Goal: Task Accomplishment & Management: Manage account settings

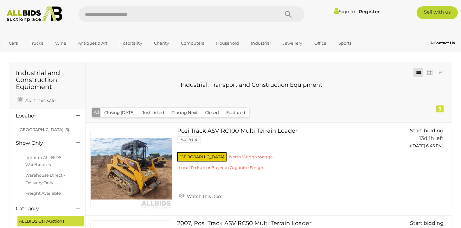
click at [344, 13] on link "Sign In" at bounding box center [344, 12] width 22 height 6
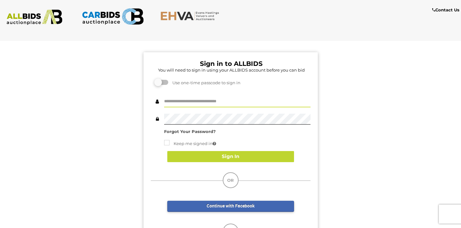
click at [232, 104] on input "text" at bounding box center [237, 101] width 146 height 11
type input "********"
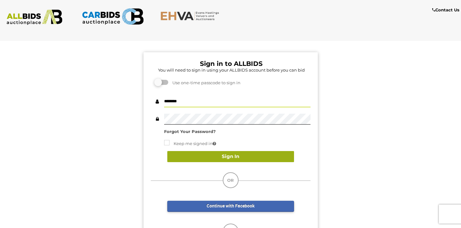
click at [218, 159] on button "Sign In" at bounding box center [230, 156] width 127 height 11
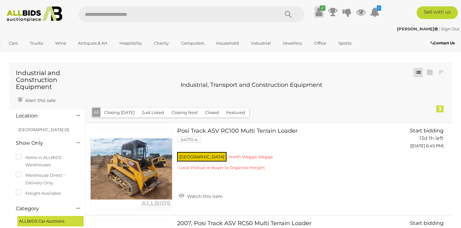
click at [320, 13] on icon at bounding box center [318, 11] width 7 height 11
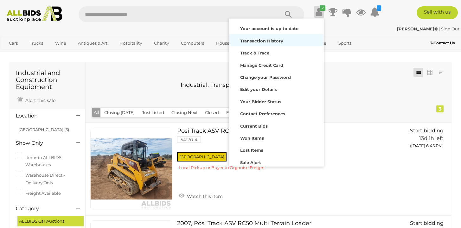
click at [261, 41] on strong "Transaction History" at bounding box center [261, 40] width 43 height 5
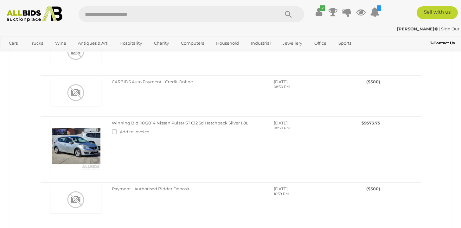
scroll to position [144, 0]
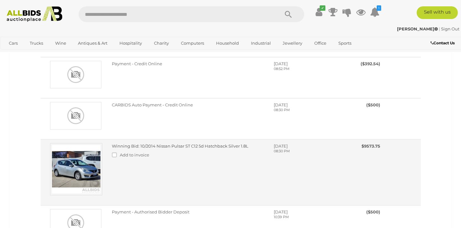
click at [86, 163] on img at bounding box center [76, 169] width 52 height 52
